Goal: Check status: Check status

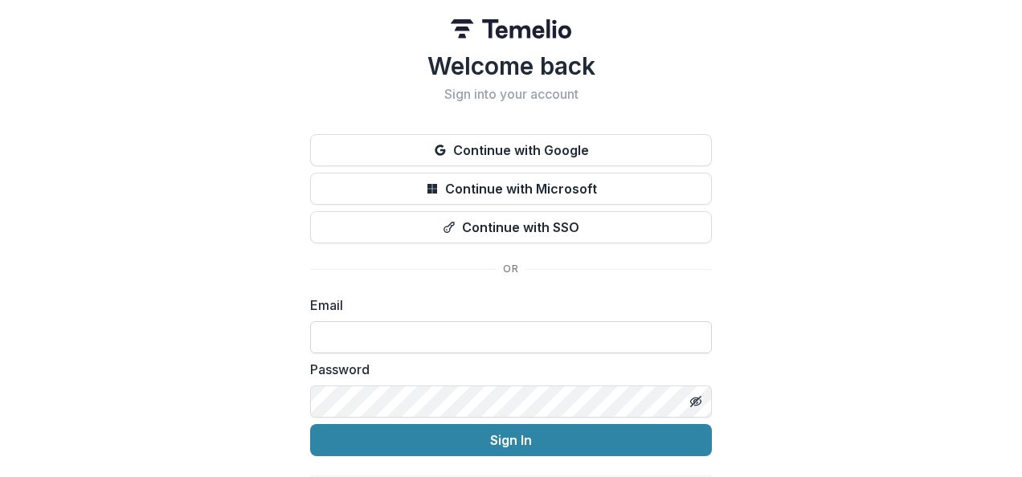
click at [331, 342] on input at bounding box center [511, 337] width 402 height 32
type input "**********"
click at [693, 395] on icon "Toggle password visibility" at bounding box center [695, 401] width 13 height 13
click at [310, 424] on button "Sign In" at bounding box center [511, 440] width 402 height 32
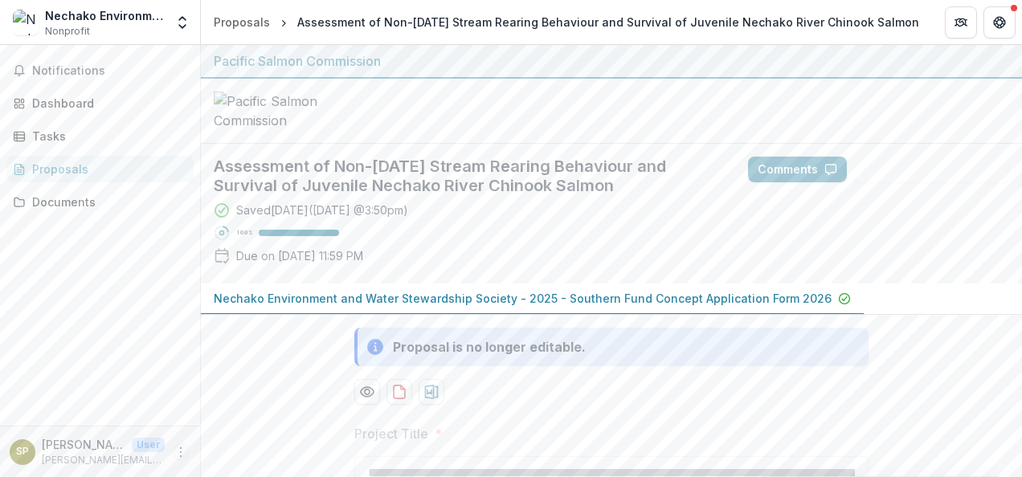
click at [181, 447] on circle "More" at bounding box center [181, 447] width 1 height 1
click at [126, 347] on div "Notifications Dashboard Tasks Proposals Documents" at bounding box center [100, 235] width 200 height 381
click at [60, 201] on div "Documents" at bounding box center [106, 202] width 149 height 17
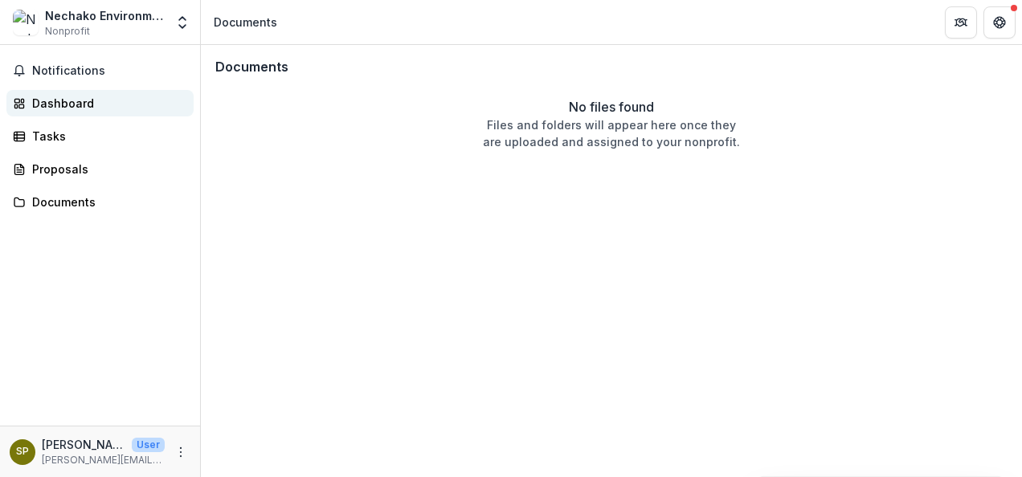
click at [54, 98] on div "Dashboard" at bounding box center [106, 103] width 149 height 17
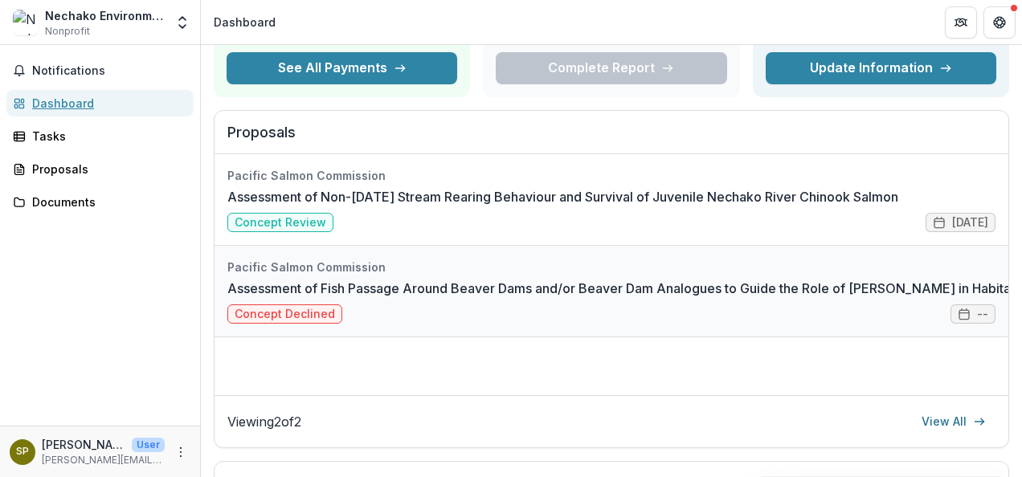
scroll to position [161, 0]
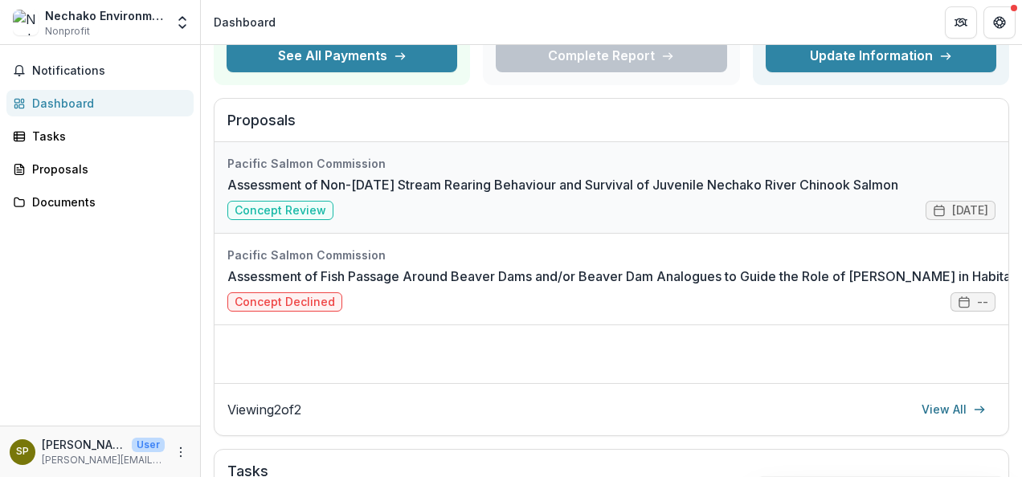
click at [462, 194] on link "Assessment of Non-[DATE] Stream Rearing Behaviour and Survival of Juvenile Nech…" at bounding box center [562, 184] width 671 height 19
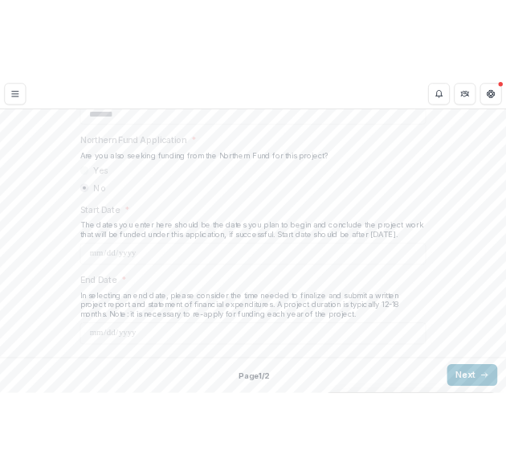
scroll to position [2092, 0]
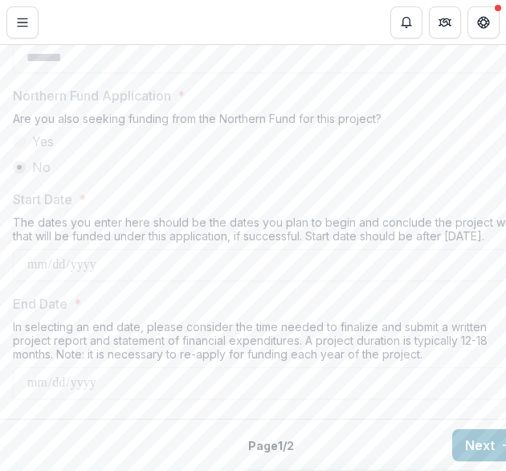
drag, startPoint x: 467, startPoint y: 449, endPoint x: 502, endPoint y: 427, distance: 41.9
click at [467, 449] on button "Next" at bounding box center [489, 445] width 75 height 32
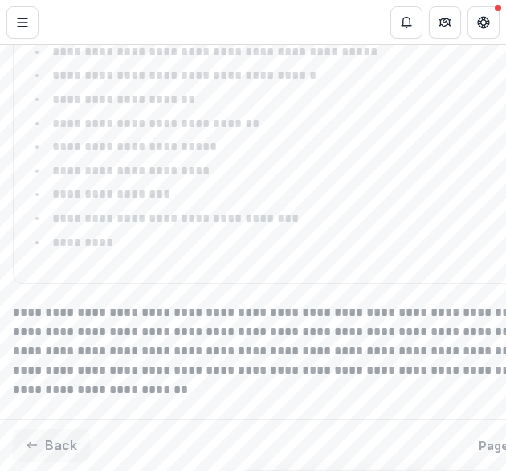
scroll to position [4189, 0]
click at [72, 439] on button "Back" at bounding box center [51, 445] width 77 height 32
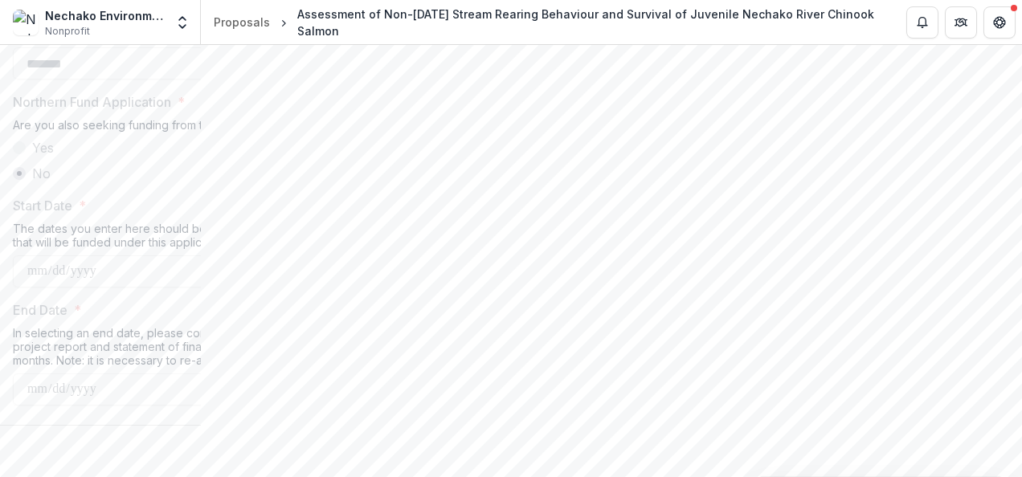
scroll to position [2024, 0]
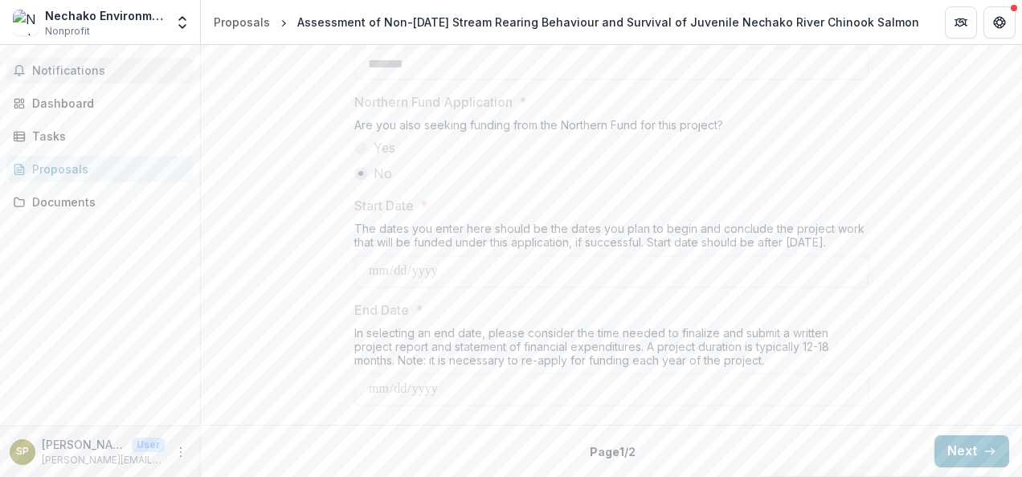
click at [67, 71] on span "Notifications" at bounding box center [109, 71] width 155 height 14
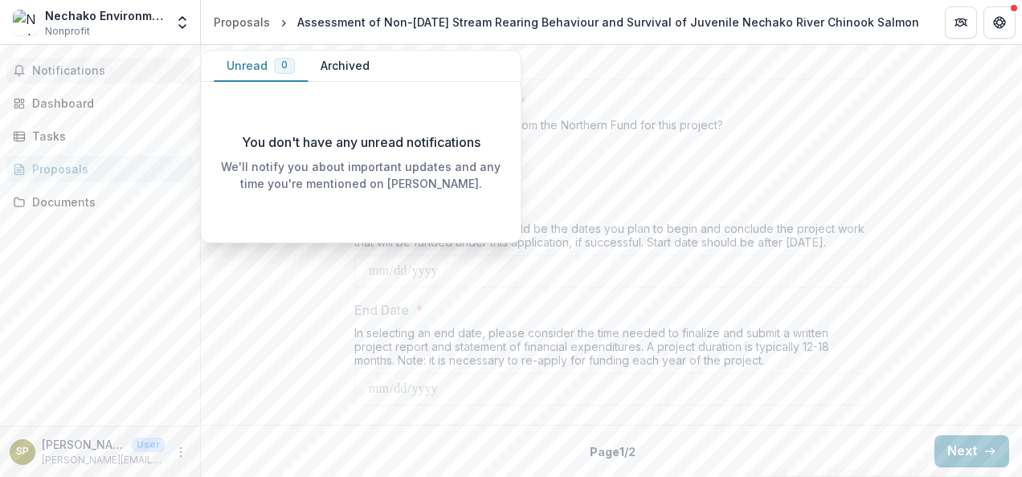
click at [247, 68] on button "Unread 0" at bounding box center [261, 66] width 94 height 31
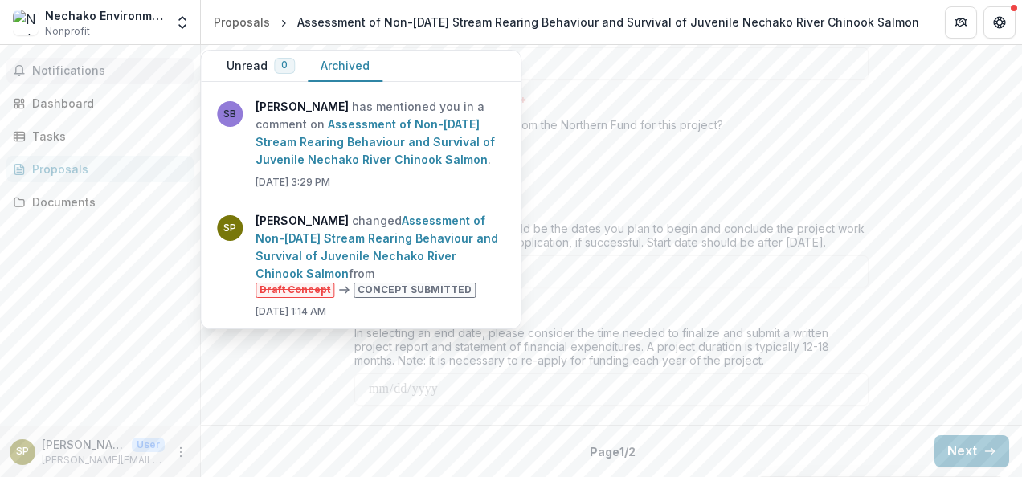
click at [348, 67] on button "Archived" at bounding box center [345, 66] width 75 height 31
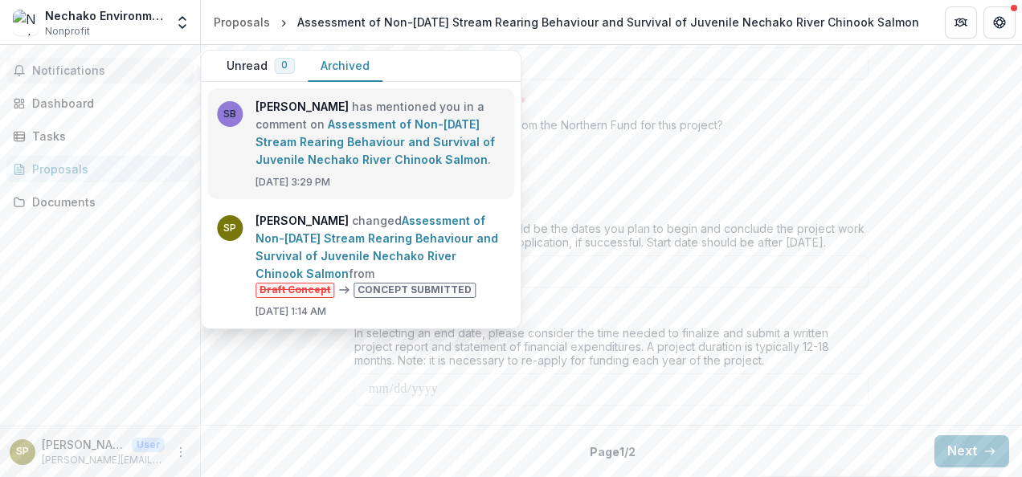
click at [361, 129] on link "Assessment of Non-[DATE] Stream Rearing Behaviour and Survival of Juvenile Nech…" at bounding box center [374, 141] width 239 height 49
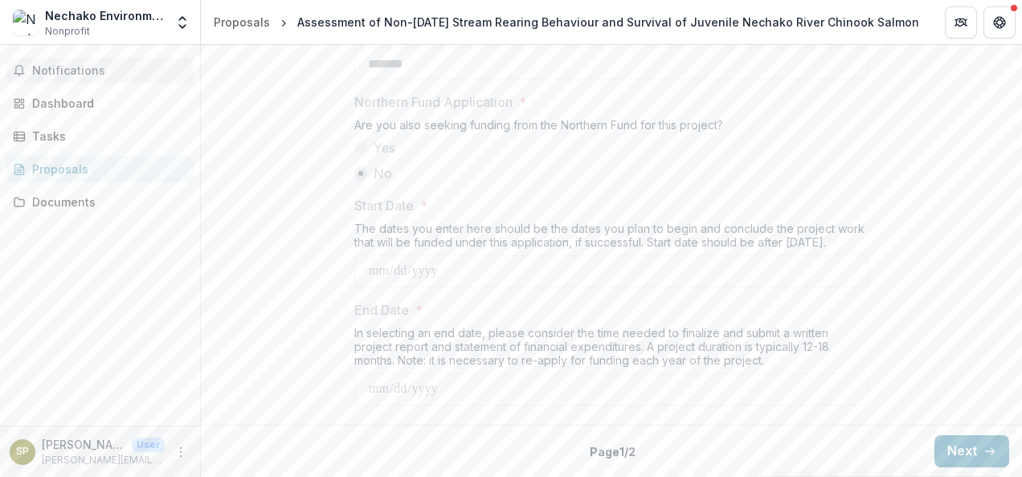
click at [59, 67] on span "Notifications" at bounding box center [109, 71] width 155 height 14
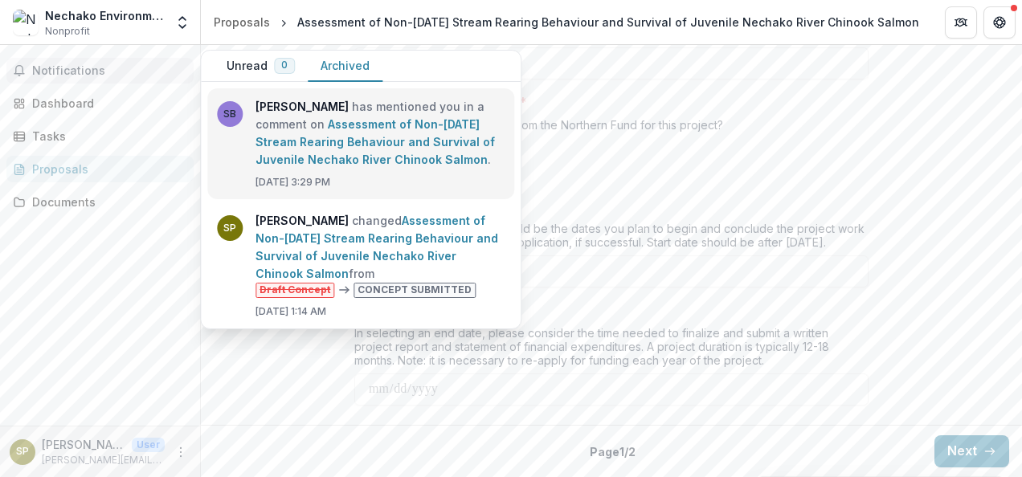
drag, startPoint x: 294, startPoint y: 158, endPoint x: 286, endPoint y: 120, distance: 39.4
click at [286, 120] on link "Assessment of Non-[DATE] Stream Rearing Behaviour and Survival of Juvenile Nech…" at bounding box center [374, 141] width 239 height 49
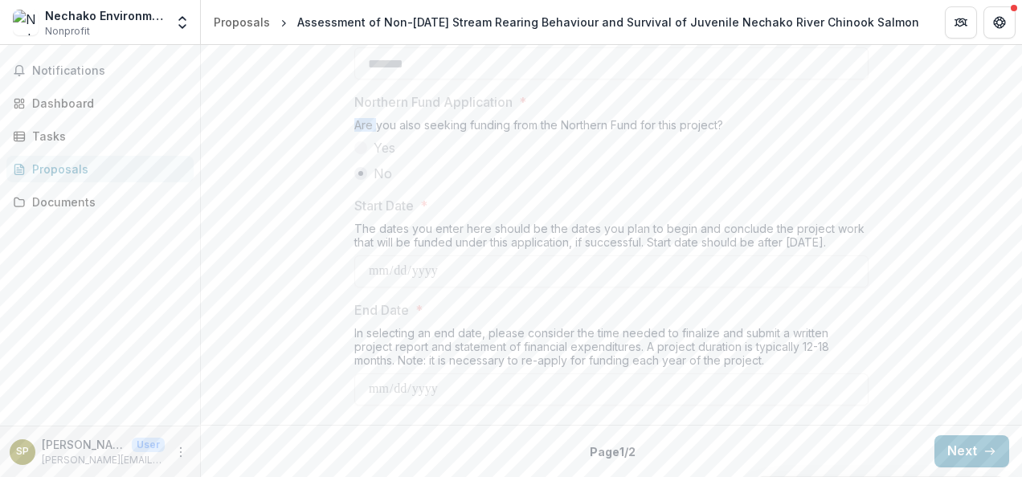
click at [78, 71] on span "Notifications" at bounding box center [109, 71] width 155 height 14
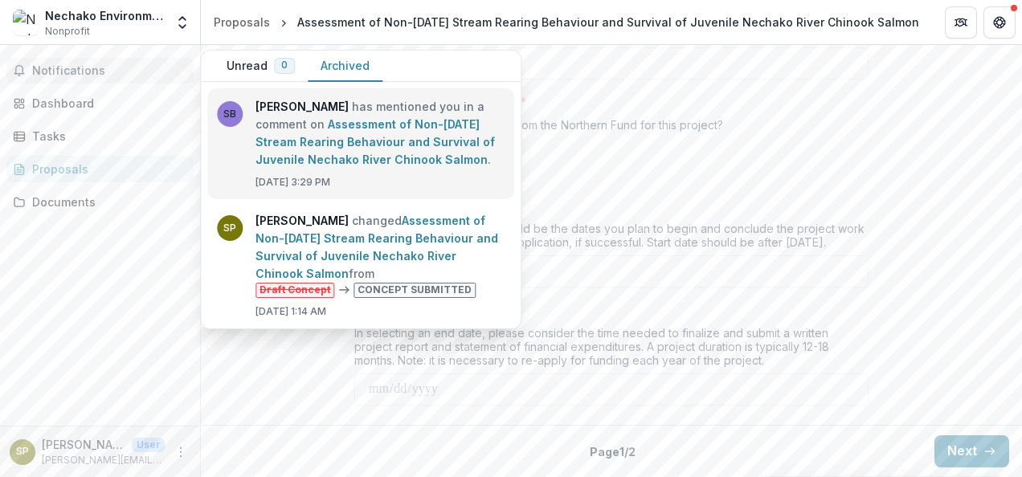
click at [282, 166] on link "Assessment of Non-[DATE] Stream Rearing Behaviour and Survival of Juvenile Nech…" at bounding box center [374, 141] width 239 height 49
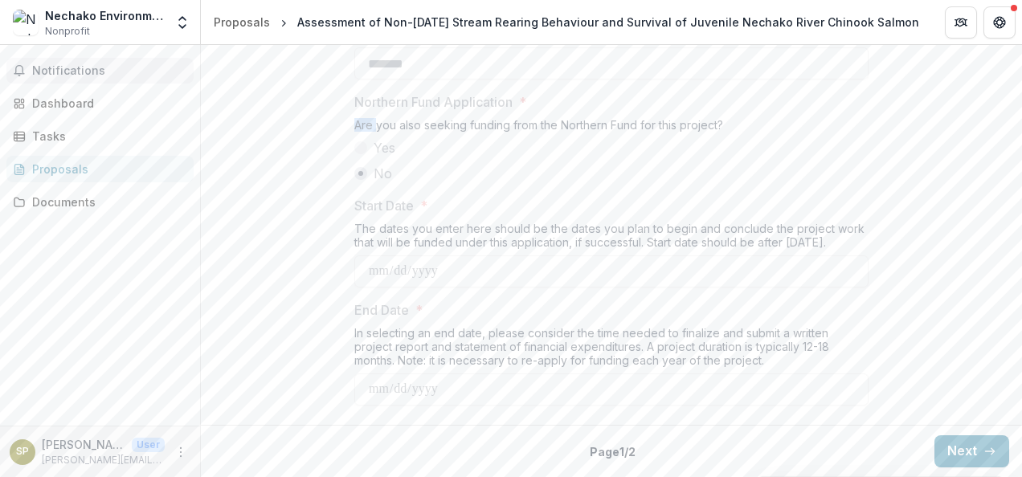
click at [116, 61] on button "Notifications" at bounding box center [99, 71] width 187 height 26
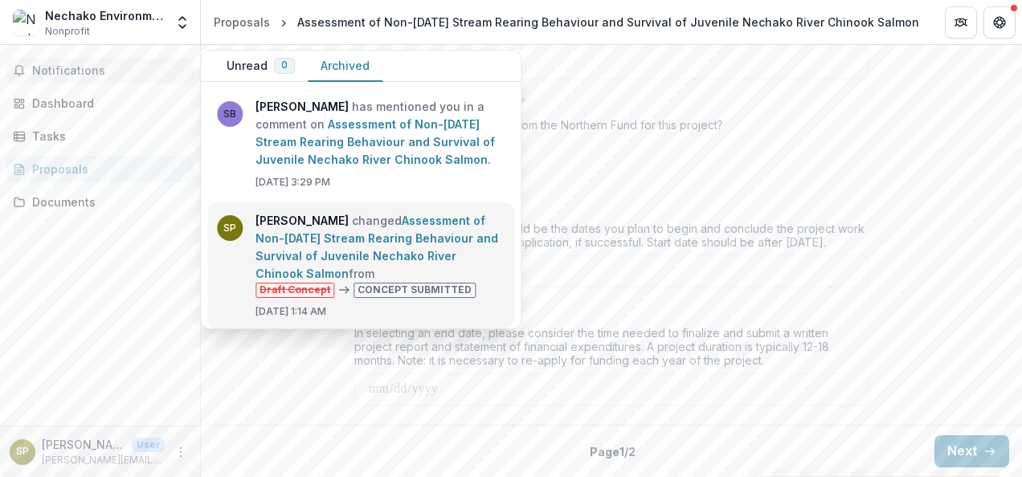
click at [267, 270] on link "Assessment of Non-[DATE] Stream Rearing Behaviour and Survival of Juvenile Nech…" at bounding box center [376, 247] width 243 height 67
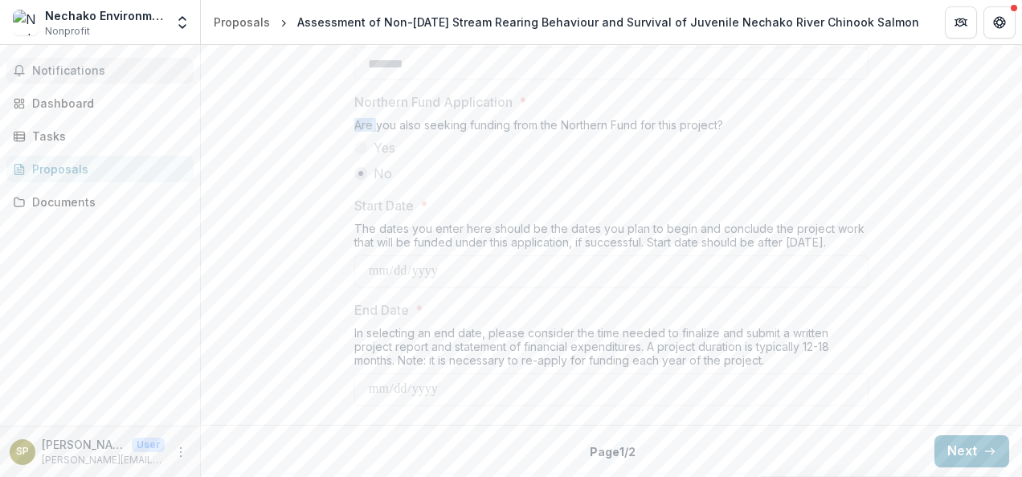
click at [66, 74] on span "Notifications" at bounding box center [109, 71] width 155 height 14
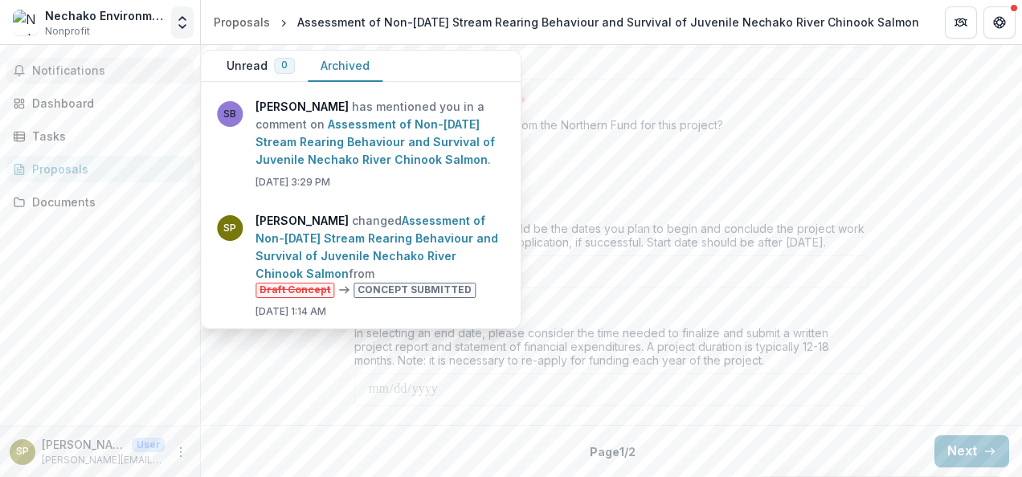
click at [182, 20] on icon "Open entity switcher" at bounding box center [182, 22] width 16 height 16
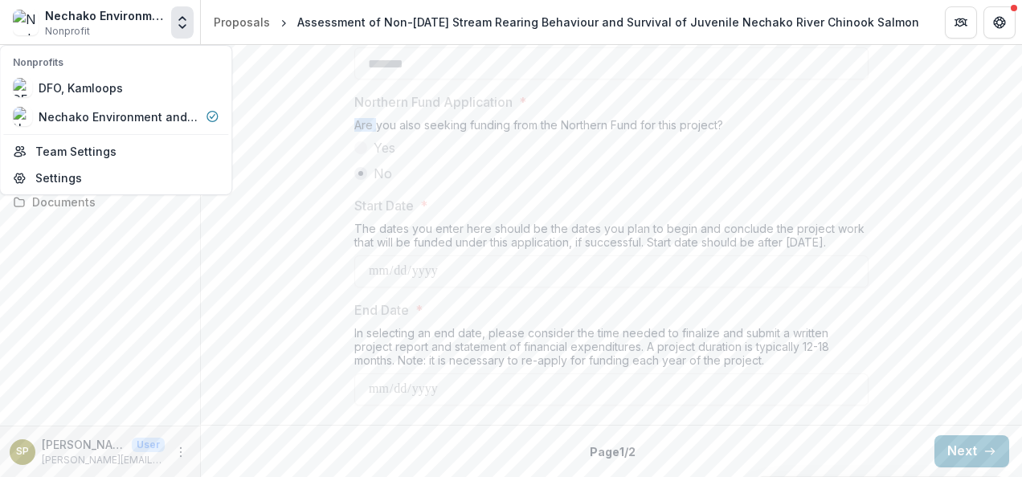
click at [182, 20] on icon "Open entity switcher" at bounding box center [182, 22] width 16 height 16
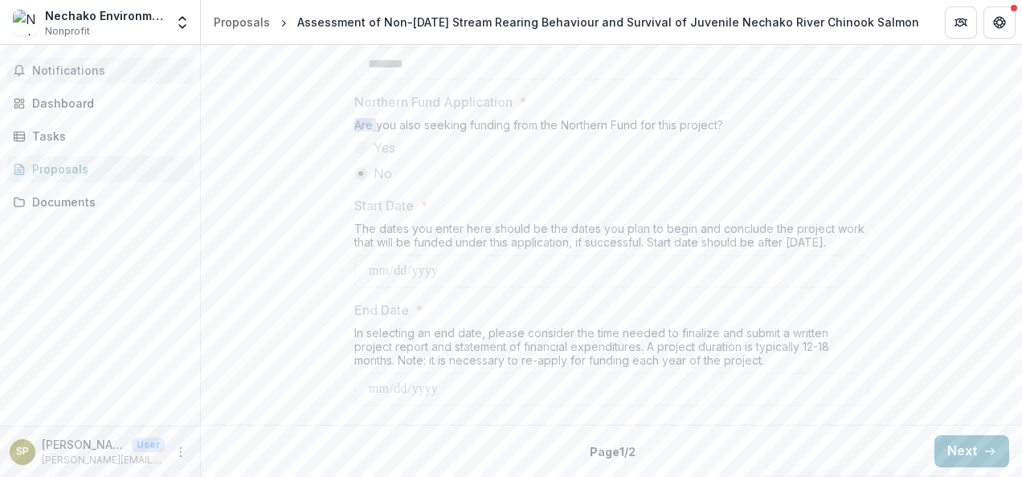
click at [121, 72] on span "Notifications" at bounding box center [109, 71] width 155 height 14
click at [699, 251] on div "The dates you enter here should be the dates you plan to begin and conclude the…" at bounding box center [611, 239] width 514 height 34
